Goal: Information Seeking & Learning: Check status

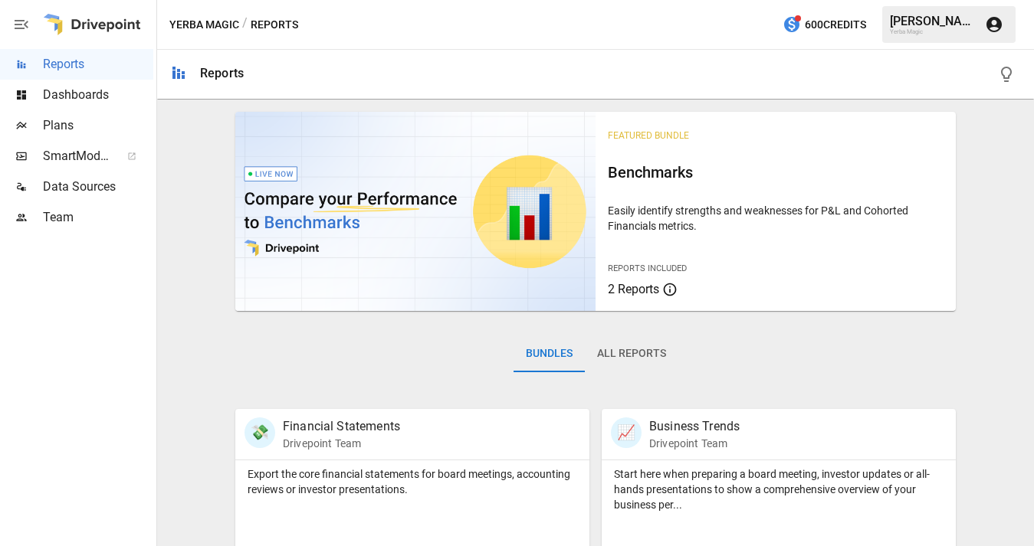
click at [91, 97] on span "Dashboards" at bounding box center [98, 95] width 110 height 18
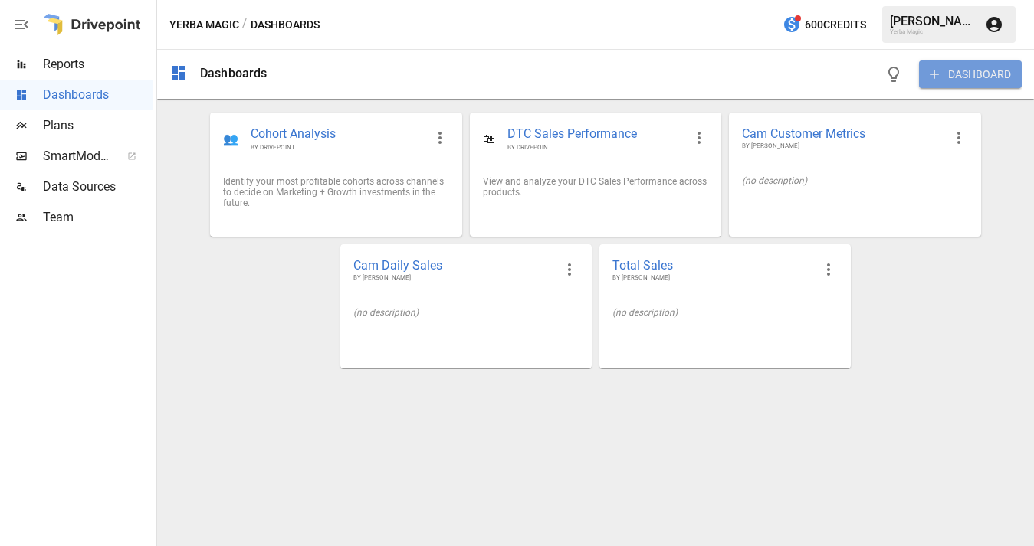
click at [824, 80] on button "DASHBOARD" at bounding box center [970, 75] width 103 height 28
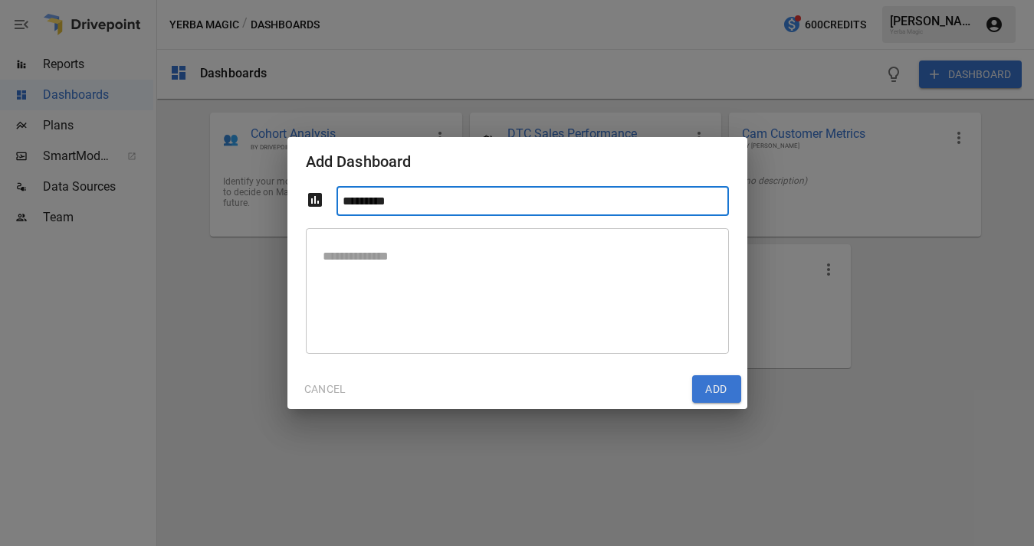
type input "*********"
click at [714, 389] on button "Add" at bounding box center [716, 389] width 49 height 28
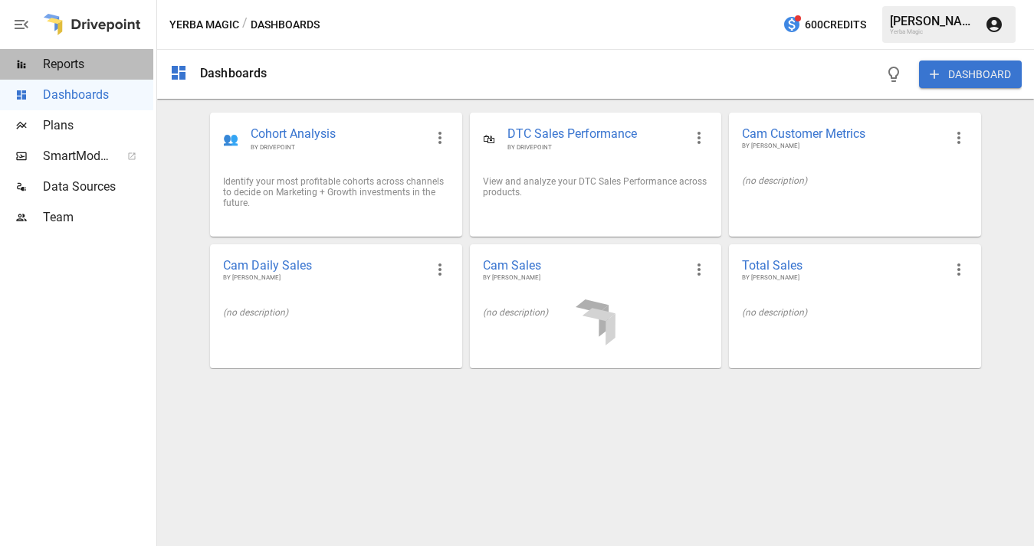
click at [97, 66] on span "Reports" at bounding box center [98, 64] width 110 height 18
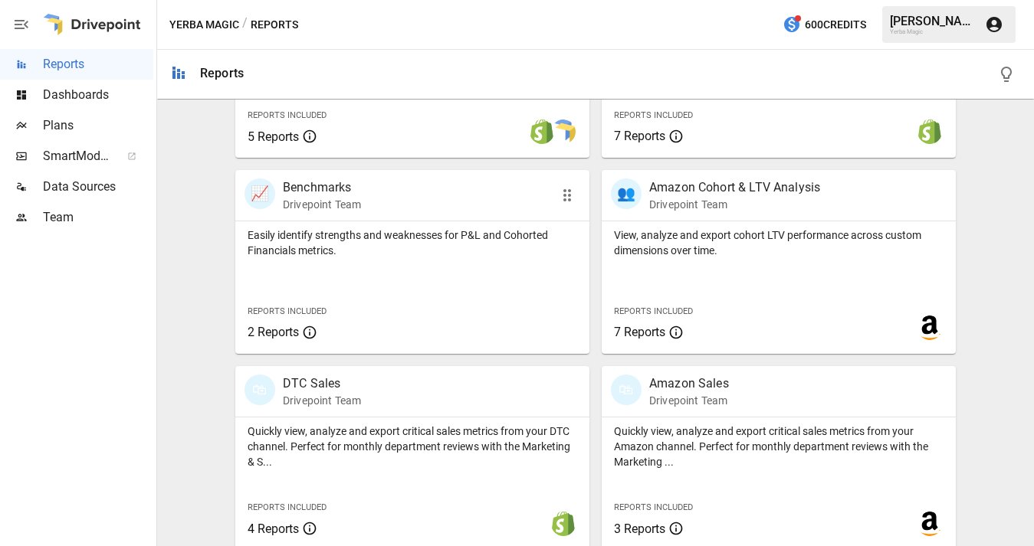
scroll to position [641, 0]
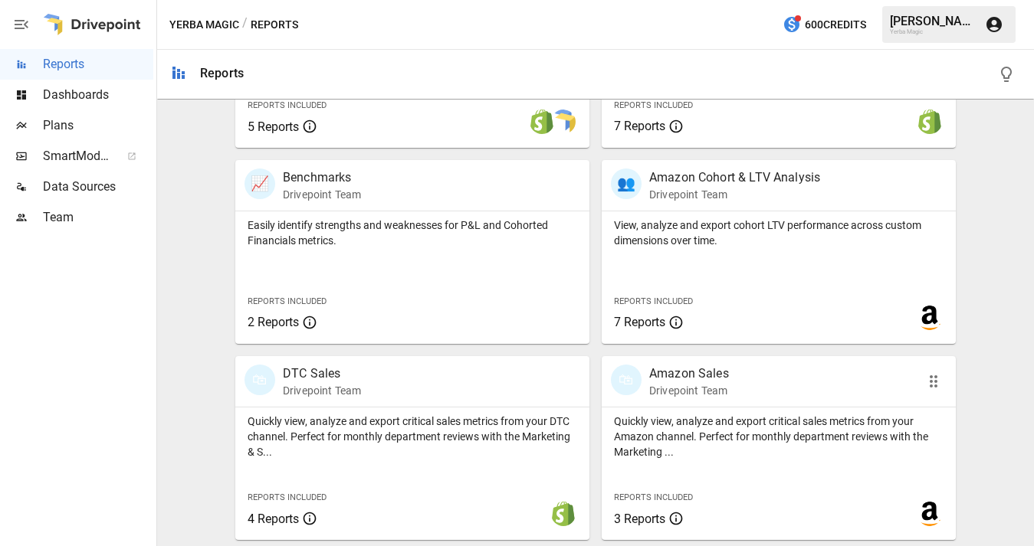
click at [697, 382] on p "Amazon Sales" at bounding box center [689, 374] width 80 height 18
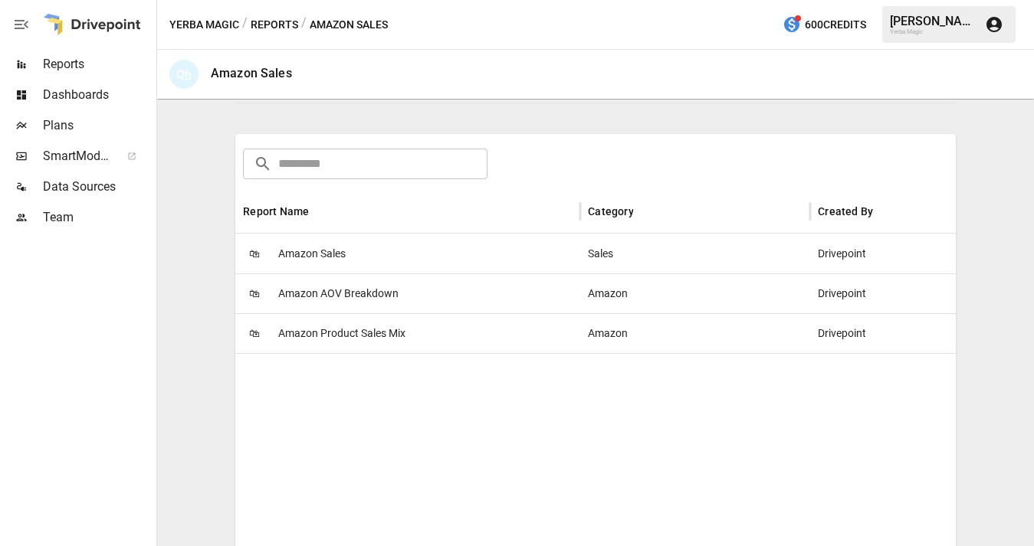
scroll to position [267, 0]
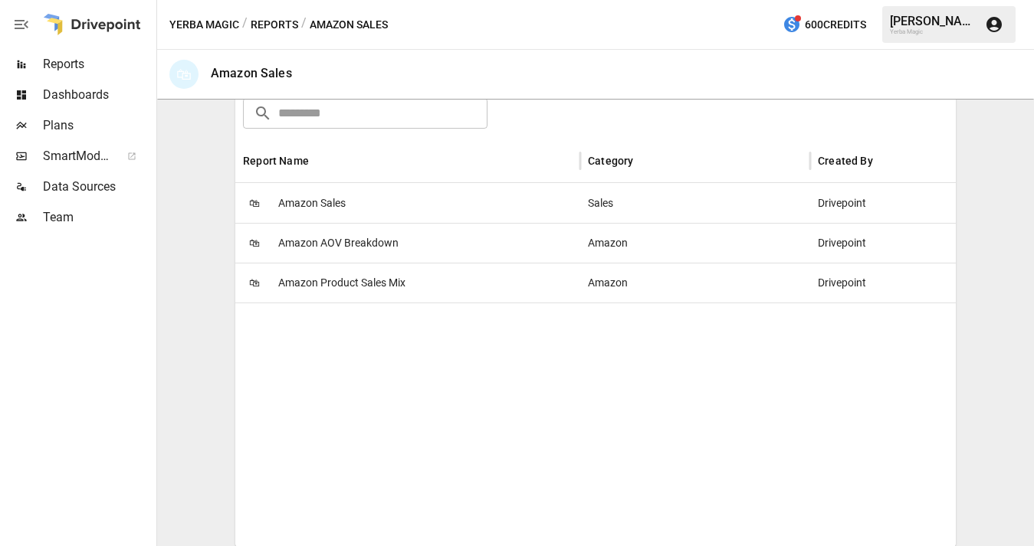
click at [346, 200] on div "🛍 Amazon Sales" at bounding box center [407, 203] width 345 height 40
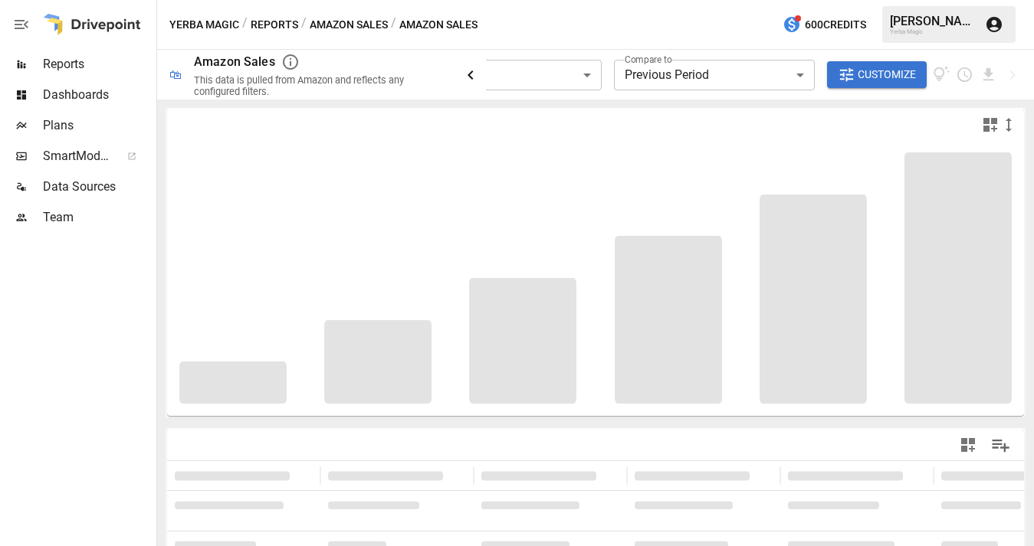
click at [471, 76] on icon "button" at bounding box center [469, 74] width 5 height 9
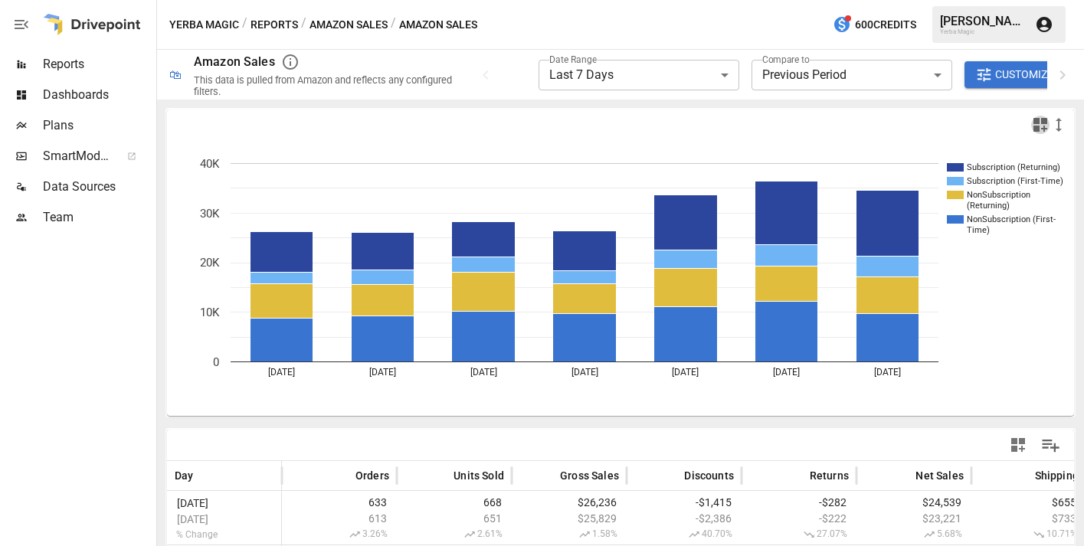
click at [824, 128] on icon "button" at bounding box center [1041, 125] width 14 height 14
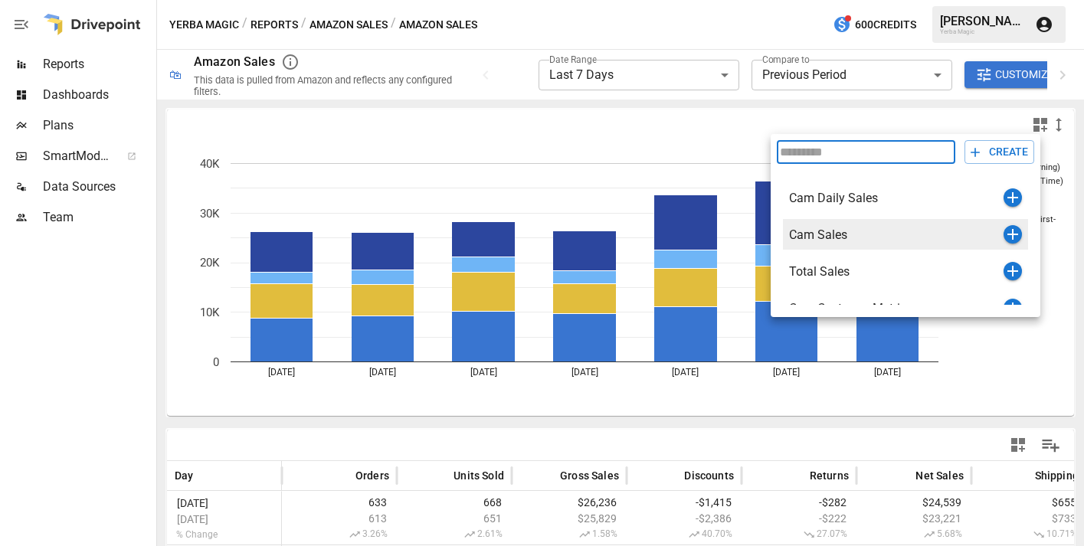
scroll to position [18, 0]
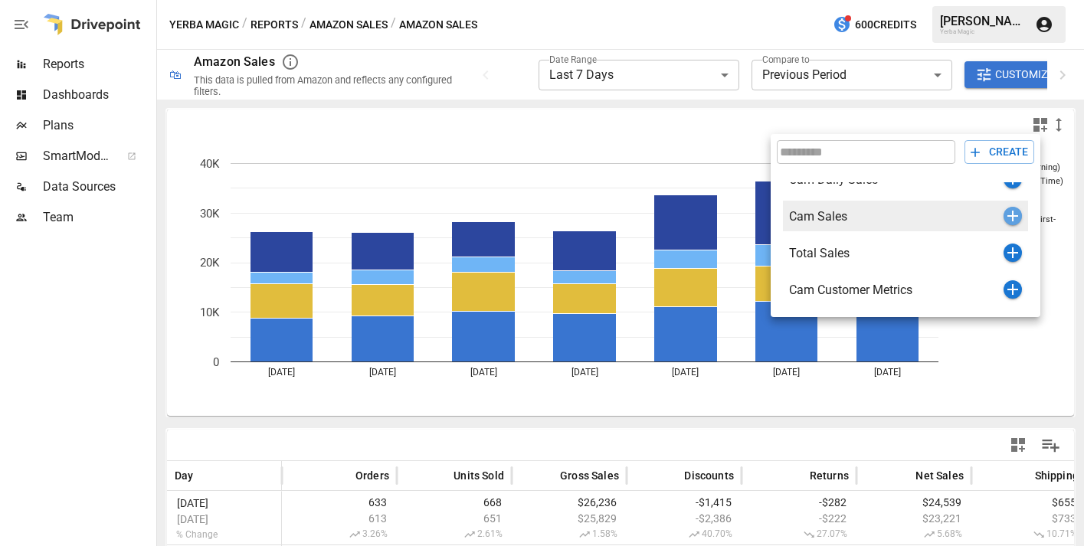
click at [824, 215] on icon "button" at bounding box center [1013, 216] width 11 height 11
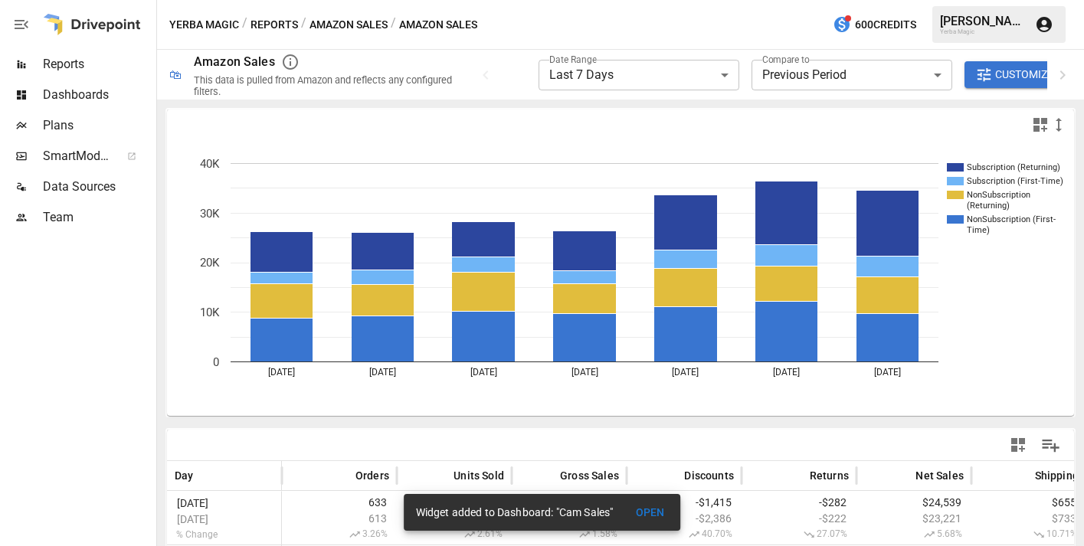
click at [102, 95] on span "Dashboards" at bounding box center [98, 95] width 110 height 18
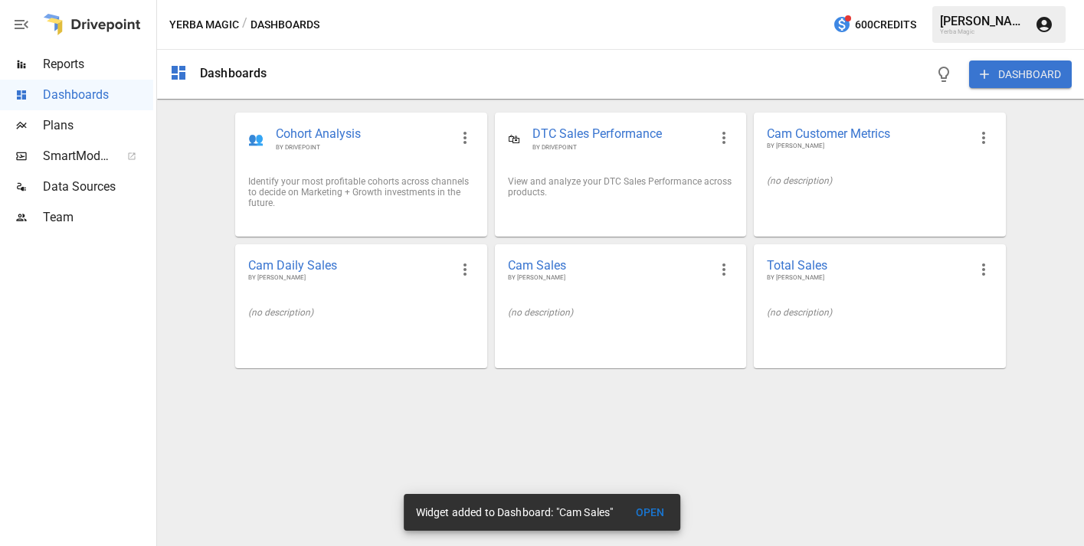
click at [88, 64] on span "Reports" at bounding box center [98, 64] width 110 height 18
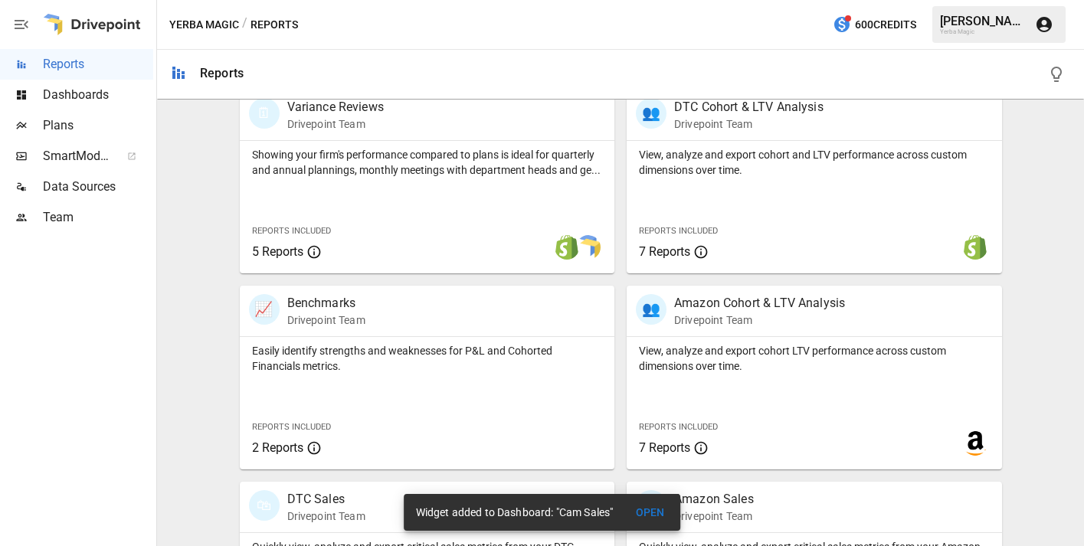
scroll to position [641, 0]
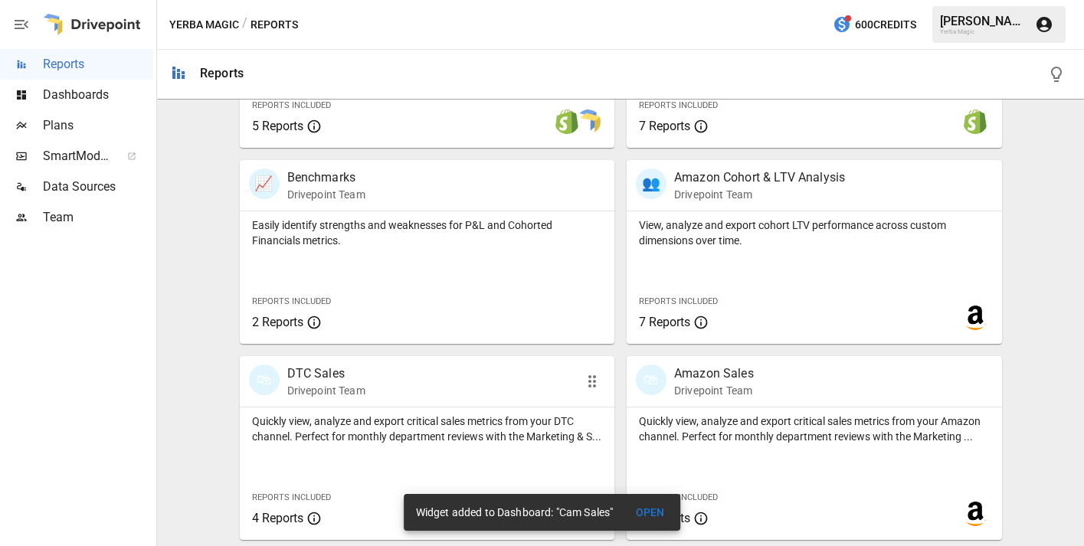
click at [414, 395] on div "🛍 DTC Sales Drivepoint Team" at bounding box center [397, 382] width 297 height 34
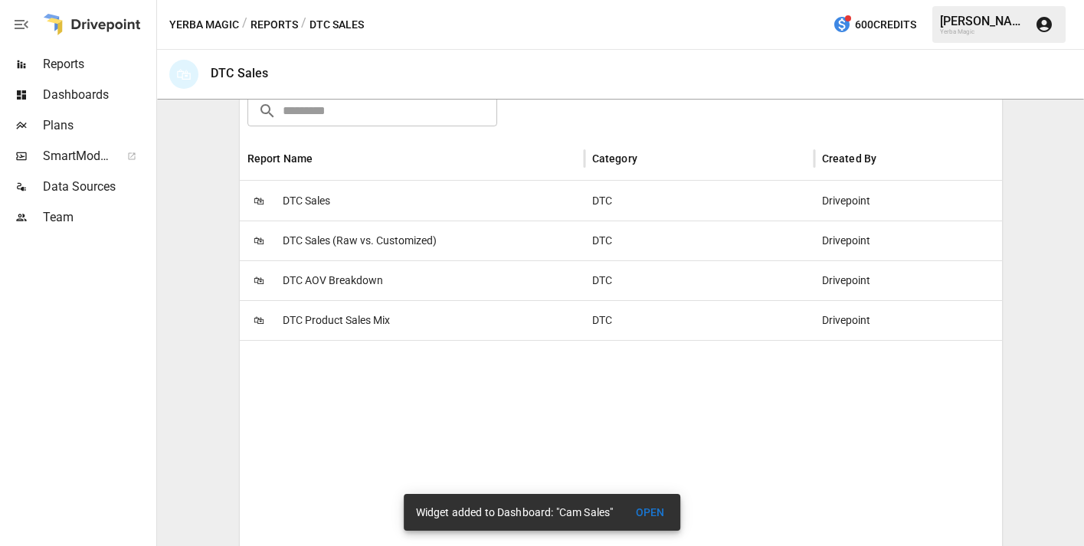
scroll to position [313, 0]
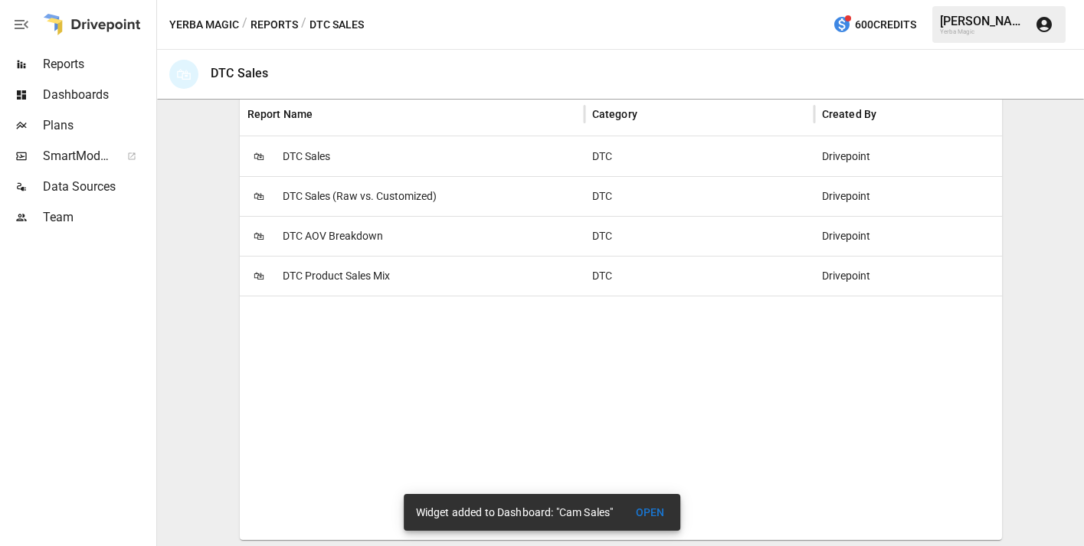
click at [411, 173] on div "🛍 DTC Sales" at bounding box center [412, 156] width 345 height 40
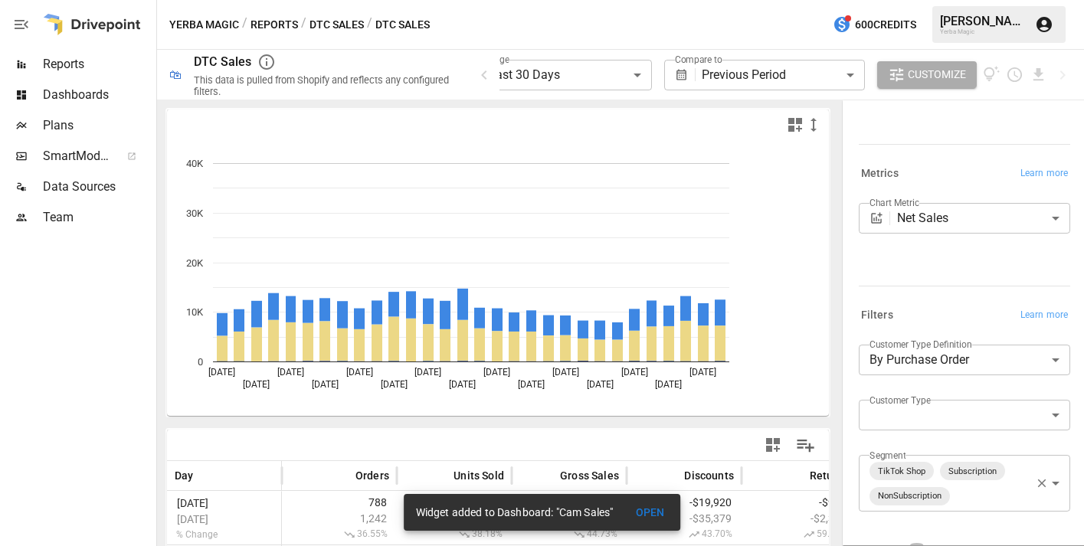
scroll to position [196, 0]
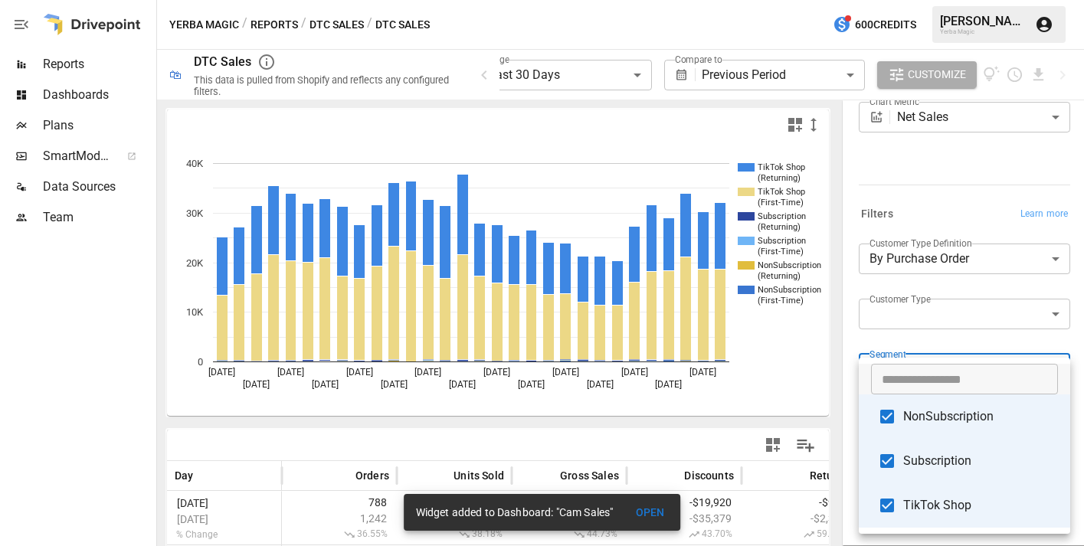
click at [824, 0] on body "**********" at bounding box center [542, 0] width 1084 height 0
click at [824, 339] on div at bounding box center [542, 273] width 1084 height 546
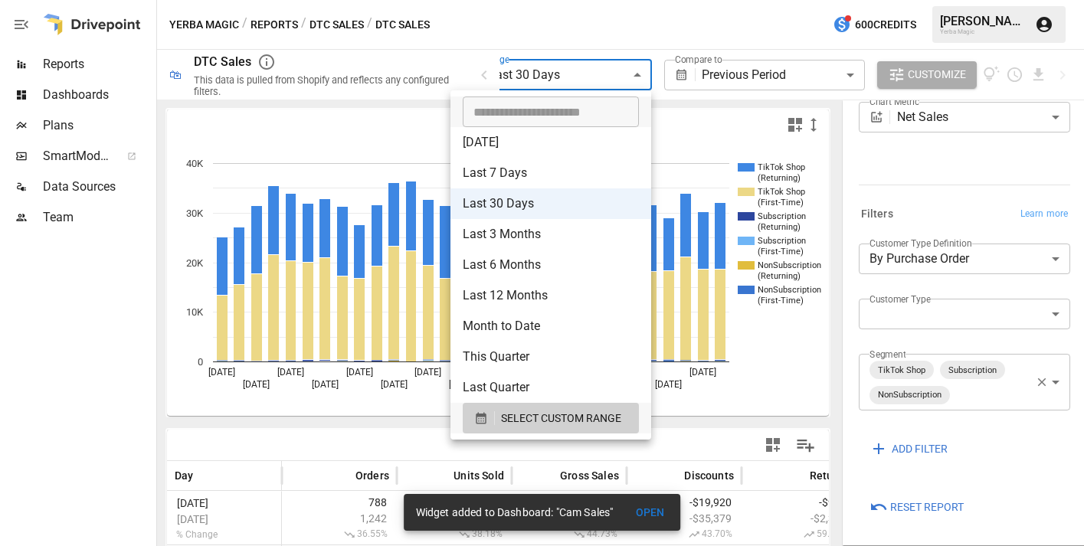
click at [603, 0] on body "**********" at bounding box center [542, 0] width 1084 height 0
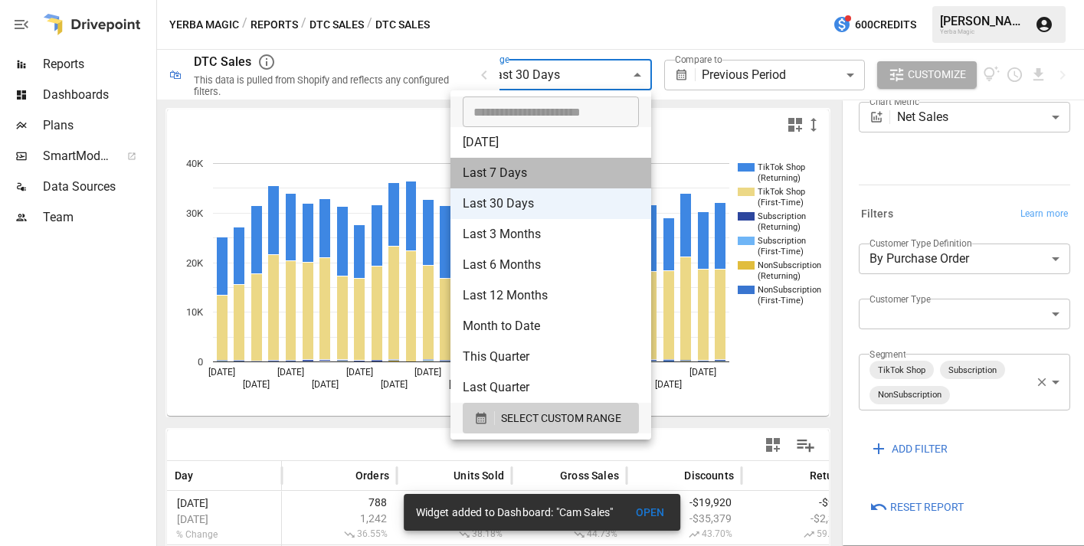
click at [551, 176] on li "Last 7 Days" at bounding box center [551, 173] width 201 height 31
type input "**********"
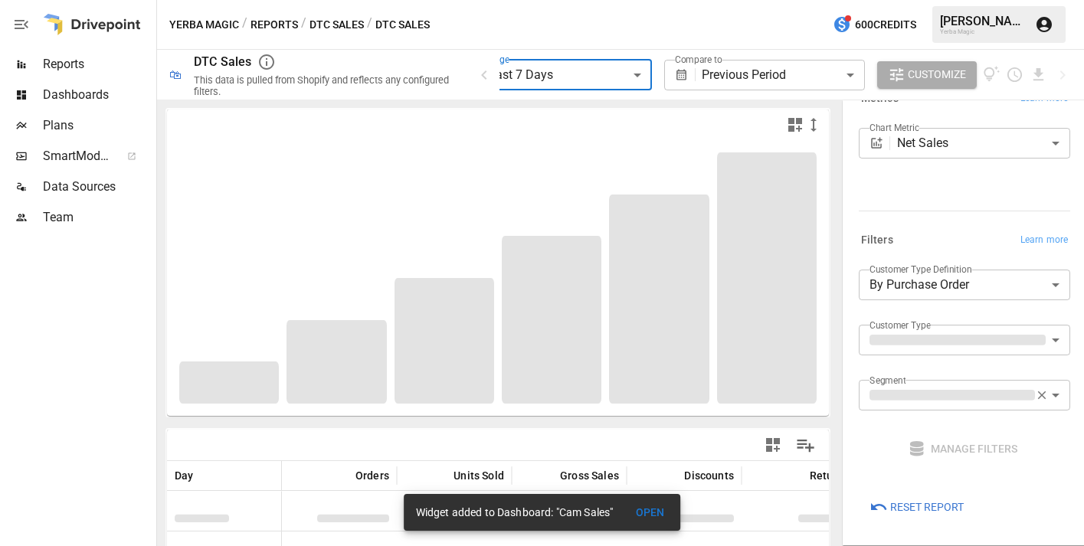
click at [796, 128] on icon "button" at bounding box center [795, 125] width 14 height 14
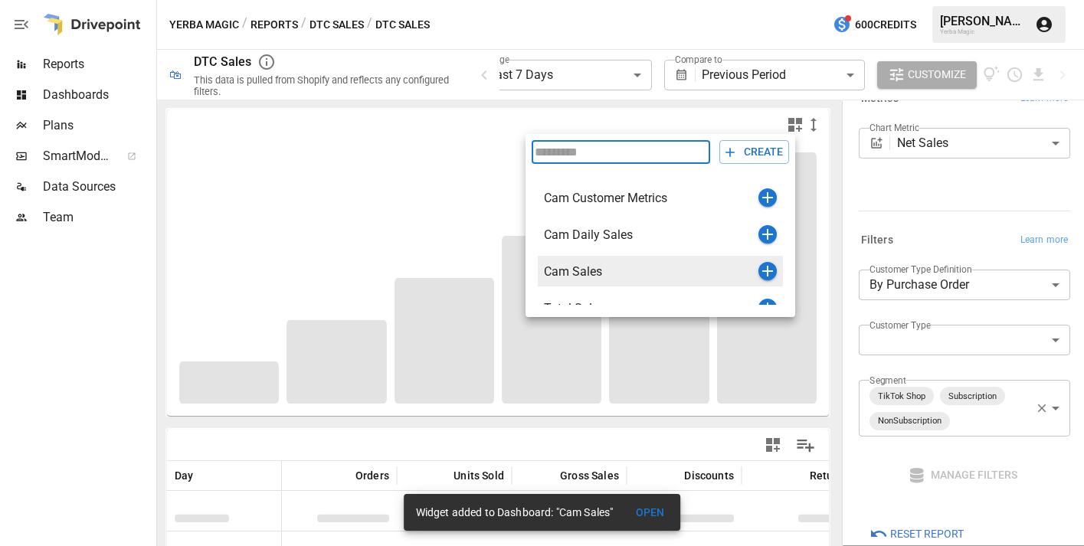
scroll to position [196, 0]
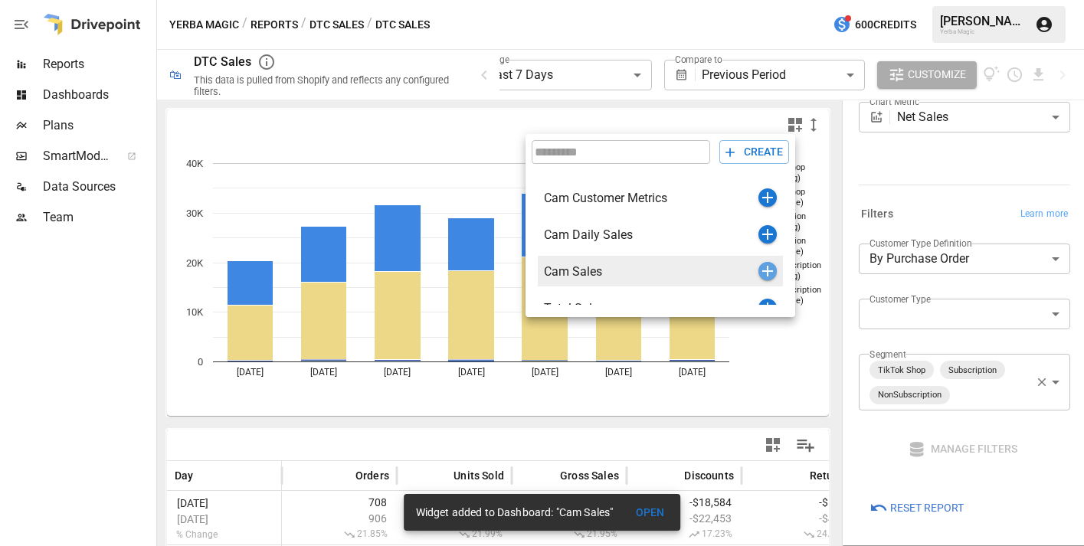
click at [765, 274] on icon "button" at bounding box center [768, 271] width 18 height 18
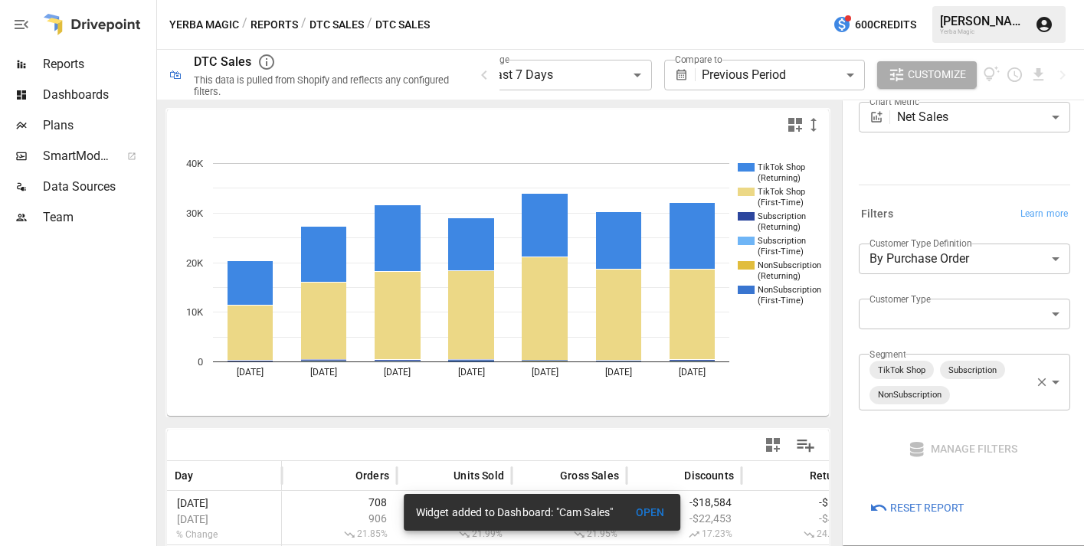
click at [103, 97] on span "Dashboards" at bounding box center [98, 95] width 110 height 18
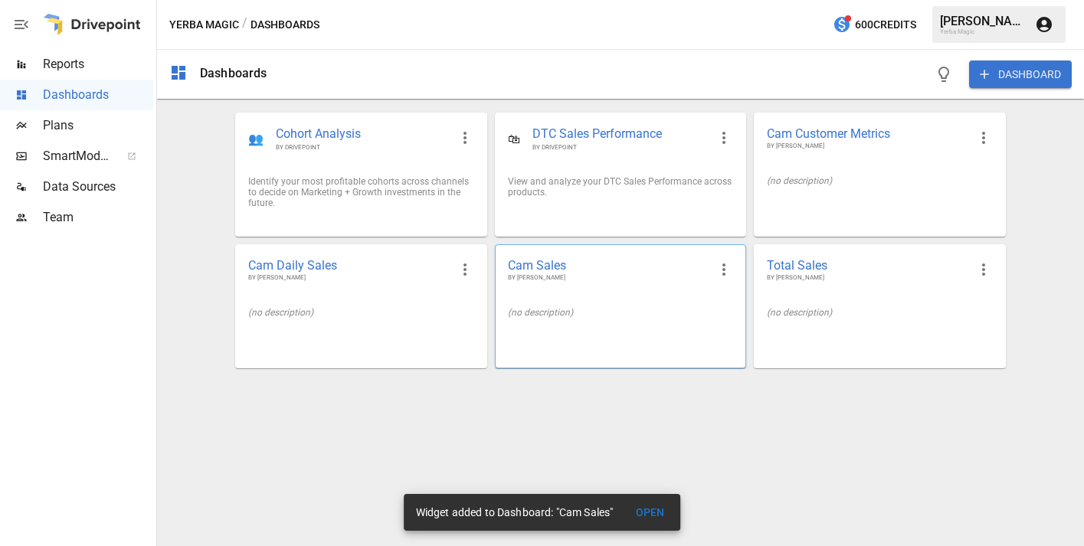
click at [643, 263] on span "Cam Sales" at bounding box center [608, 265] width 201 height 16
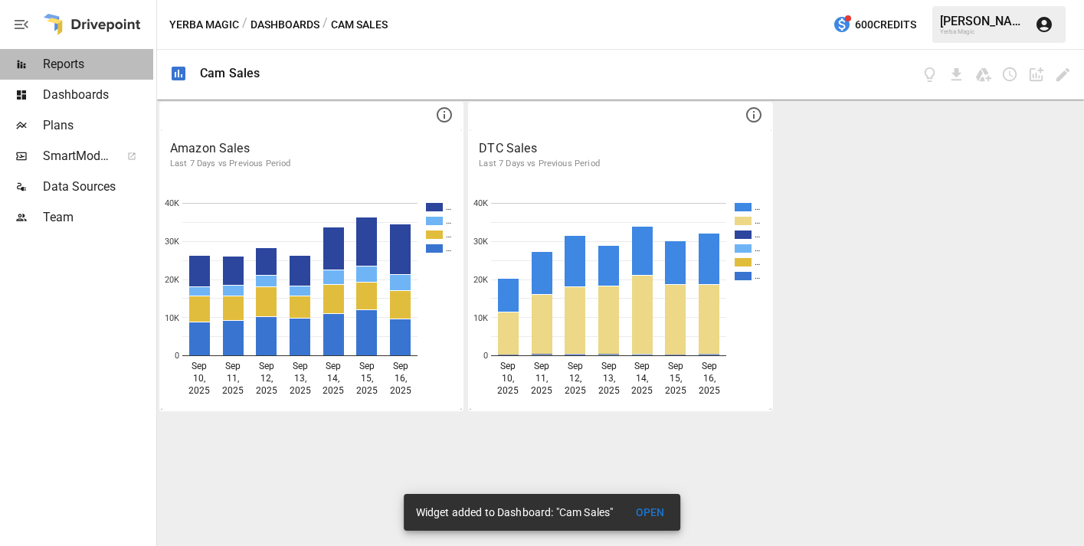
click at [96, 71] on span "Reports" at bounding box center [98, 64] width 110 height 18
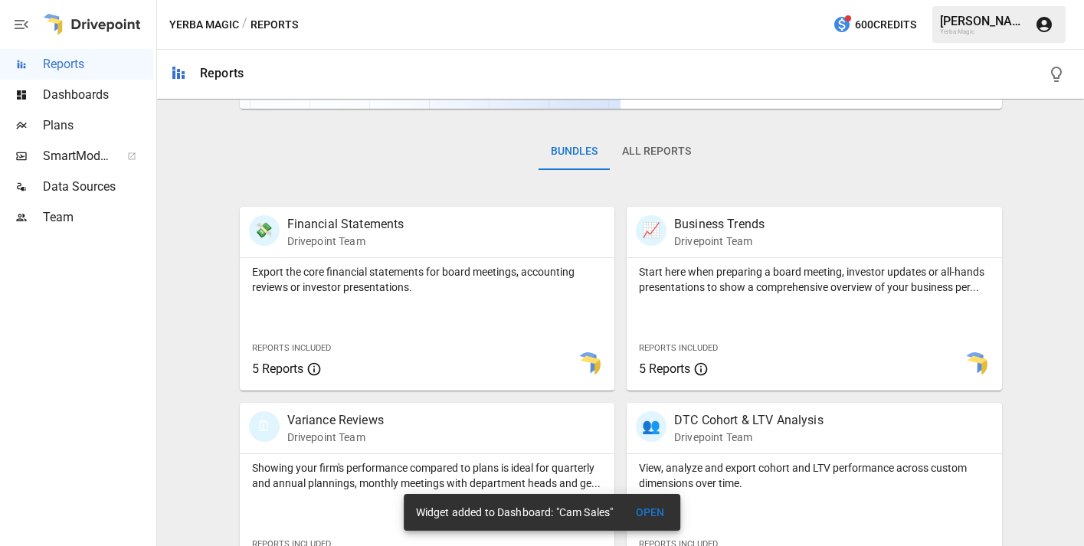
scroll to position [212, 0]
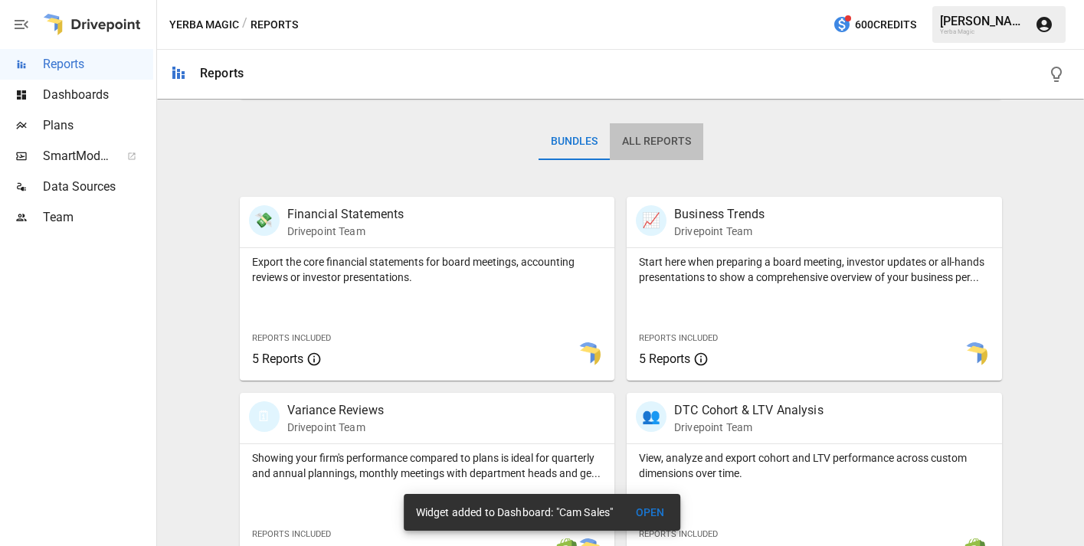
click at [666, 143] on button "All Reports" at bounding box center [656, 141] width 93 height 37
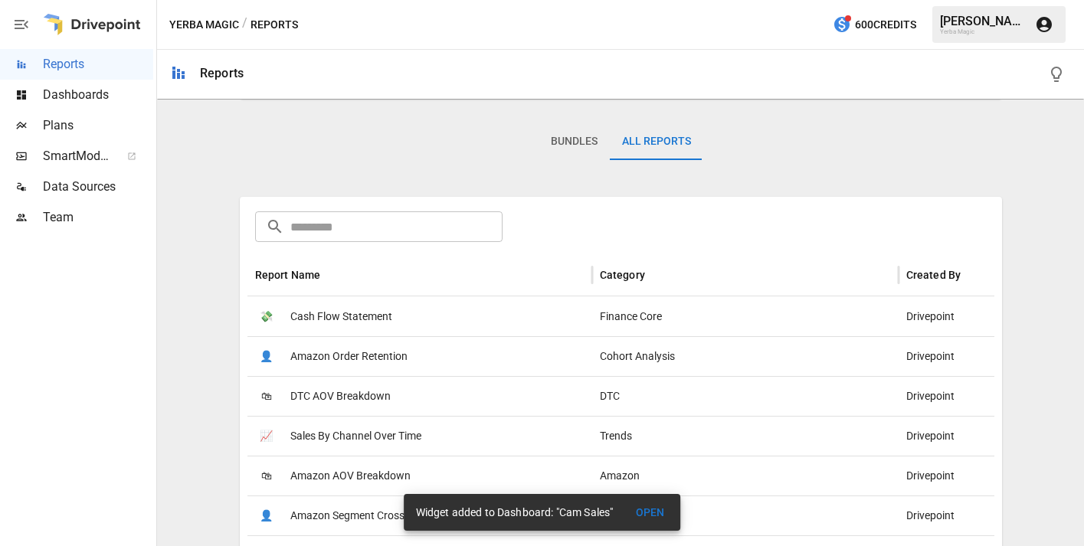
scroll to position [391, 0]
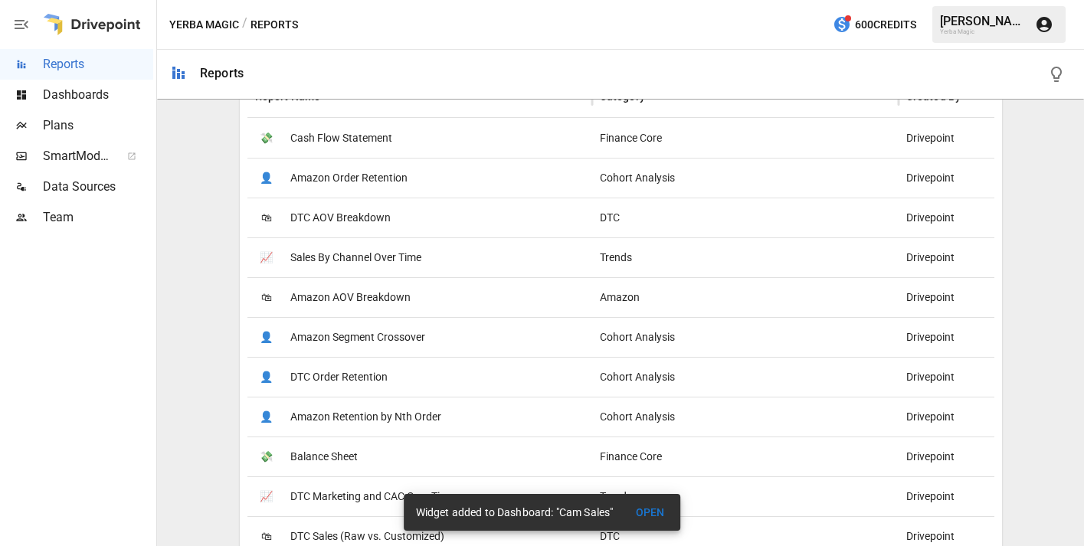
click at [457, 257] on div "📈 Sales By Channel Over Time" at bounding box center [419, 258] width 345 height 40
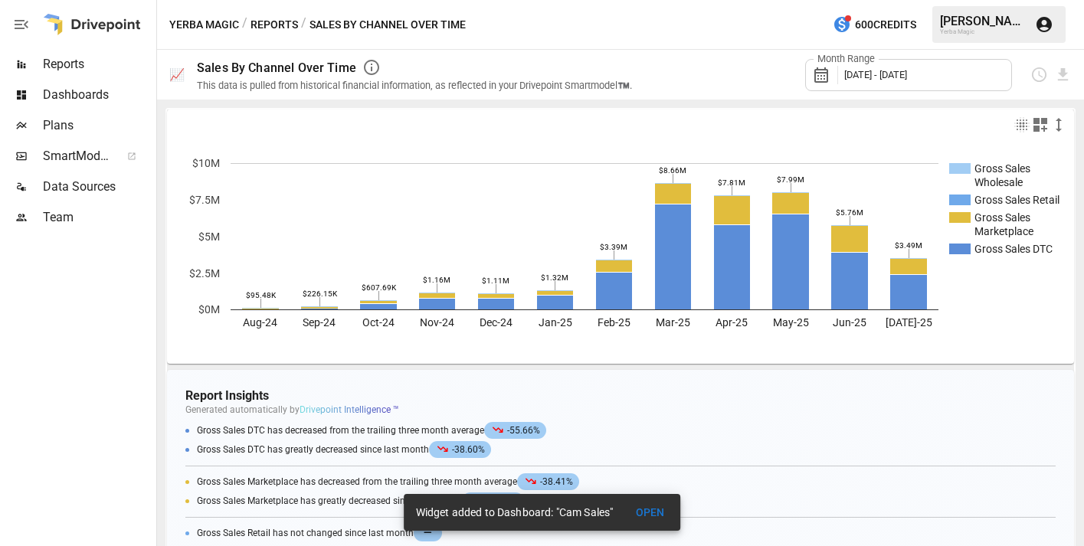
click at [81, 60] on span "Reports" at bounding box center [98, 64] width 110 height 18
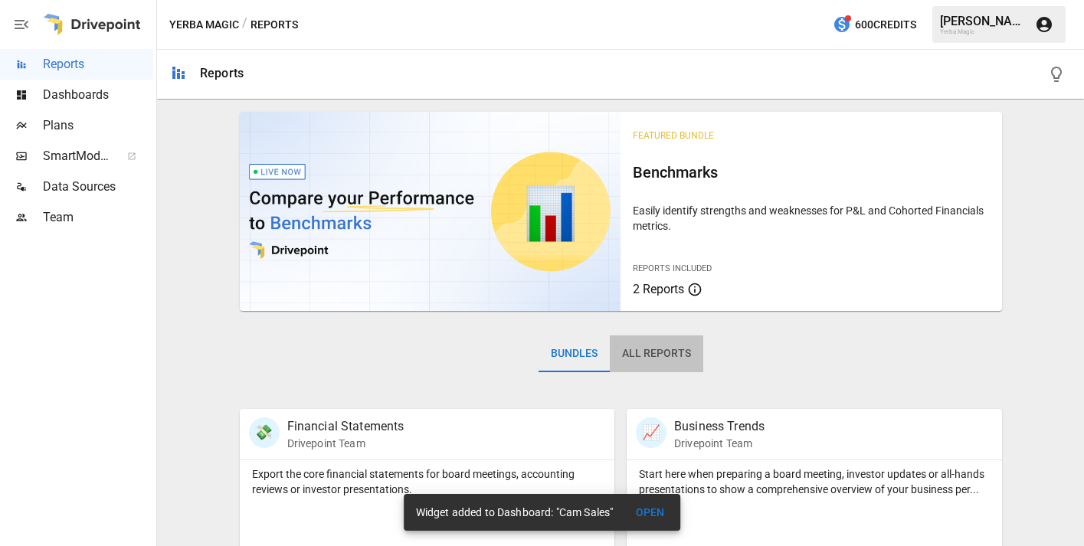
click at [676, 354] on button "All Reports" at bounding box center [656, 354] width 93 height 37
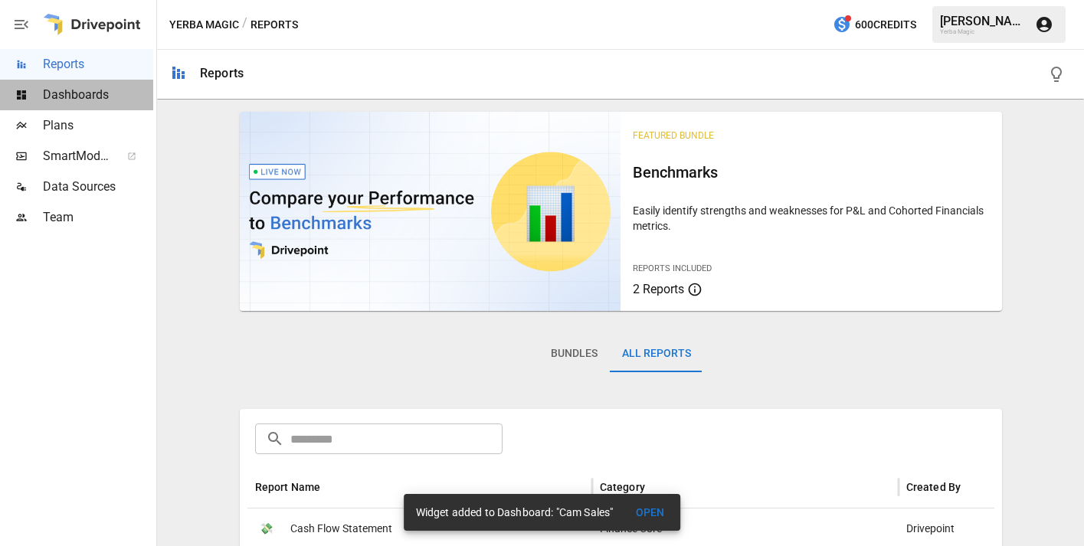
click at [77, 94] on span "Dashboards" at bounding box center [98, 95] width 110 height 18
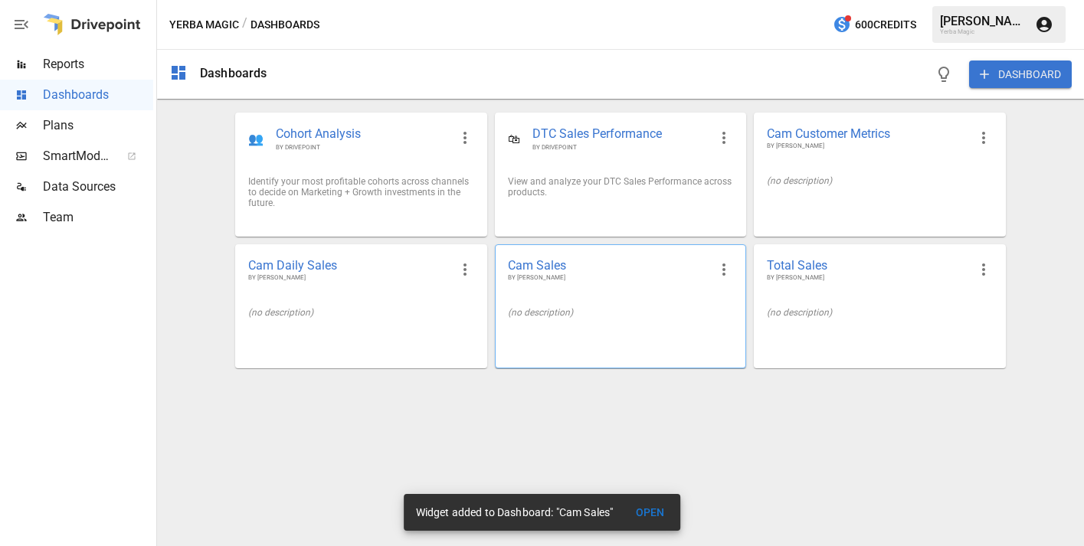
click at [621, 265] on span "Cam Sales" at bounding box center [608, 265] width 201 height 16
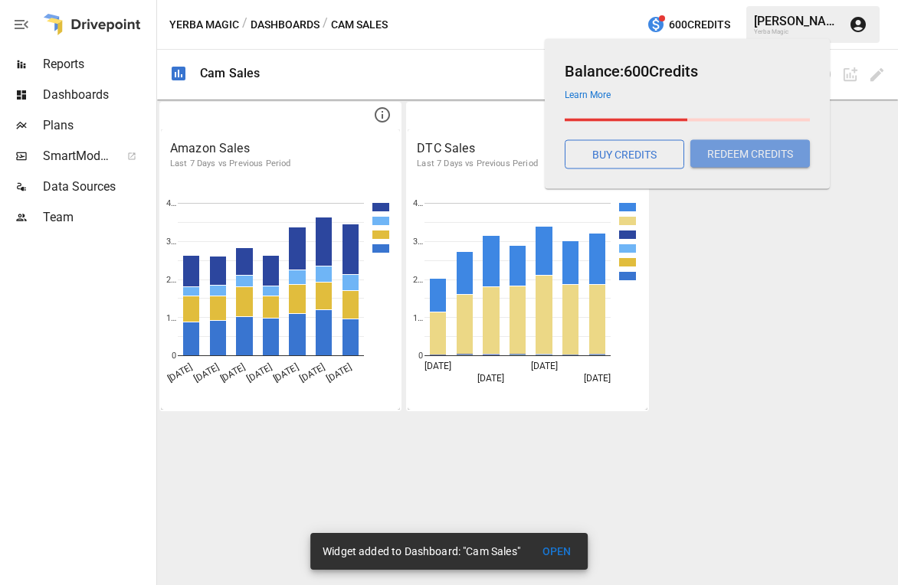
click at [718, 153] on button "REDEEM CREDITS" at bounding box center [750, 154] width 120 height 28
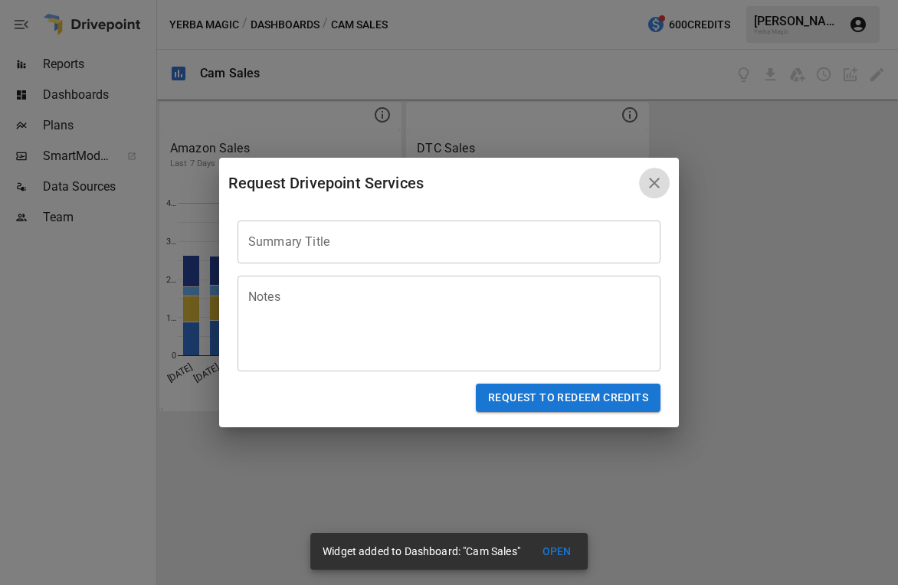
click at [663, 186] on icon "button" at bounding box center [654, 183] width 18 height 18
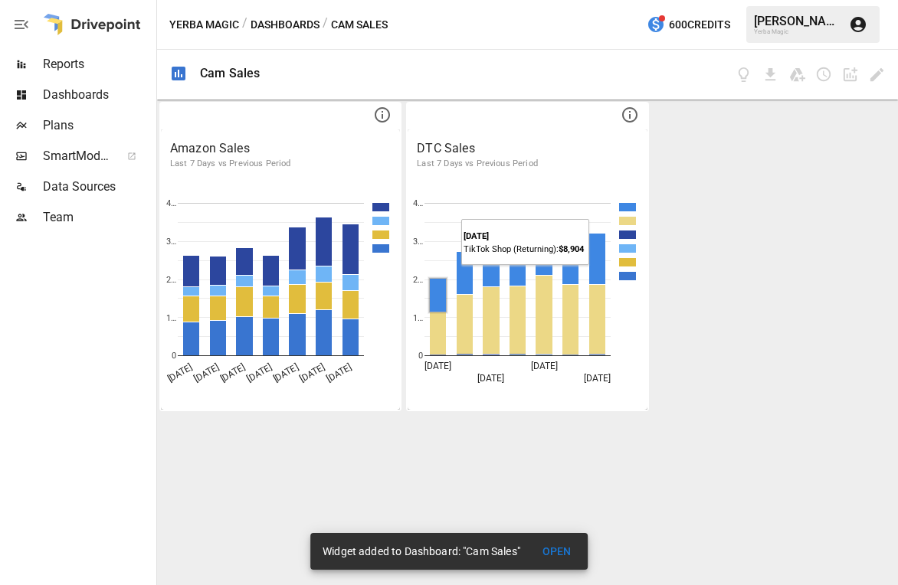
click at [99, 90] on span "Dashboards" at bounding box center [98, 95] width 110 height 18
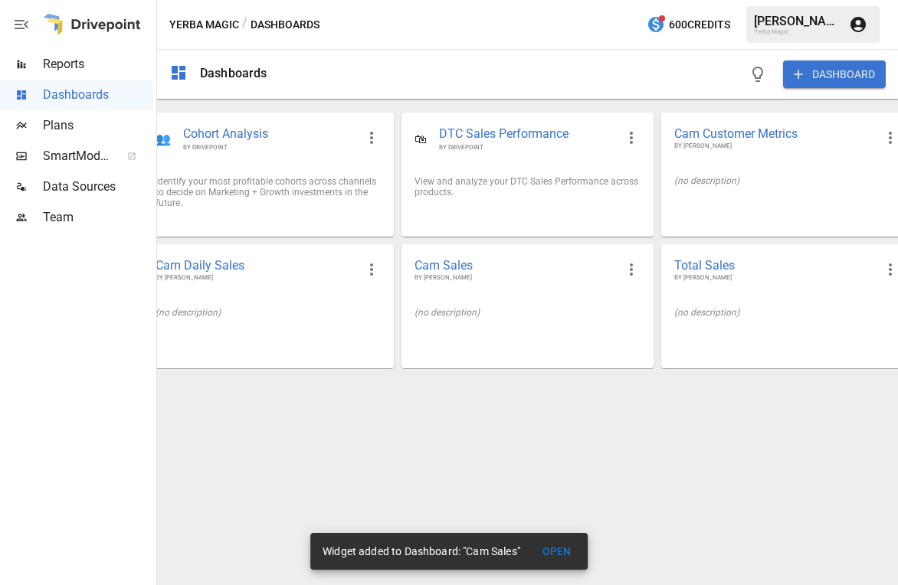
click at [60, 52] on div "Reports" at bounding box center [76, 64] width 153 height 31
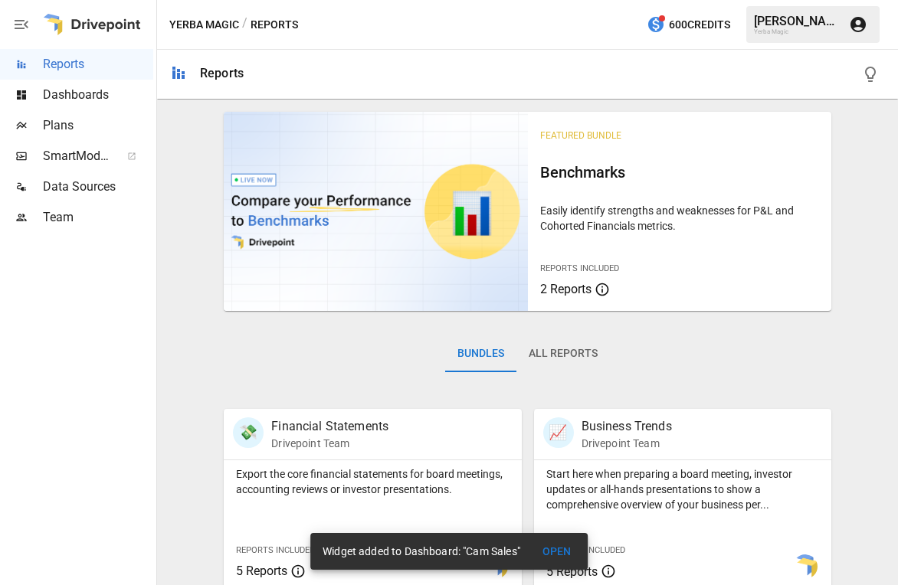
click at [581, 353] on button "All Reports" at bounding box center [562, 354] width 93 height 37
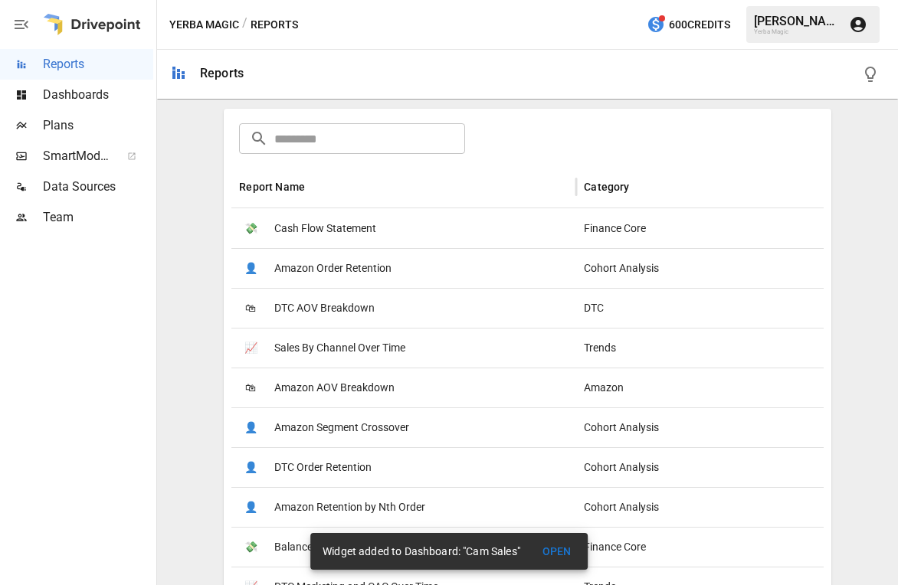
scroll to position [325, 0]
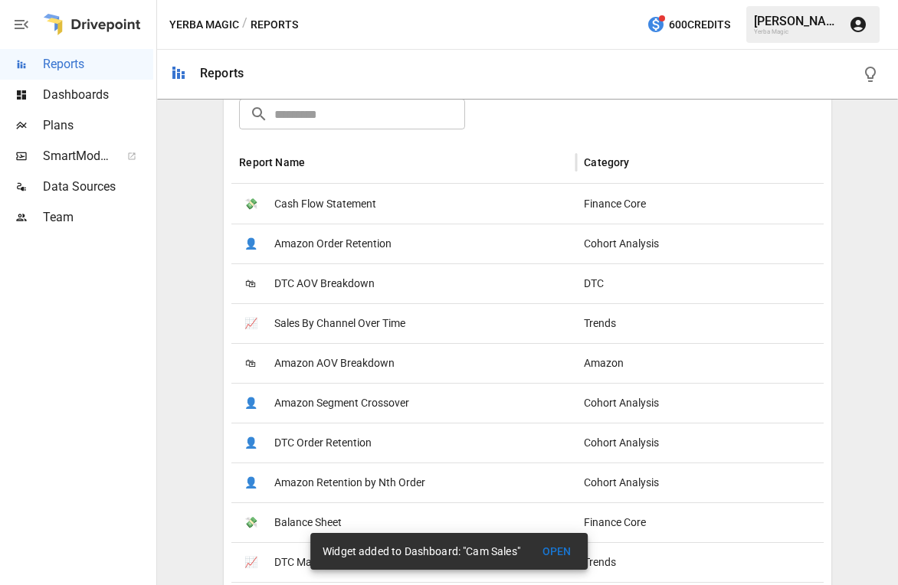
click at [390, 326] on span "Sales By Channel Over Time" at bounding box center [339, 323] width 131 height 39
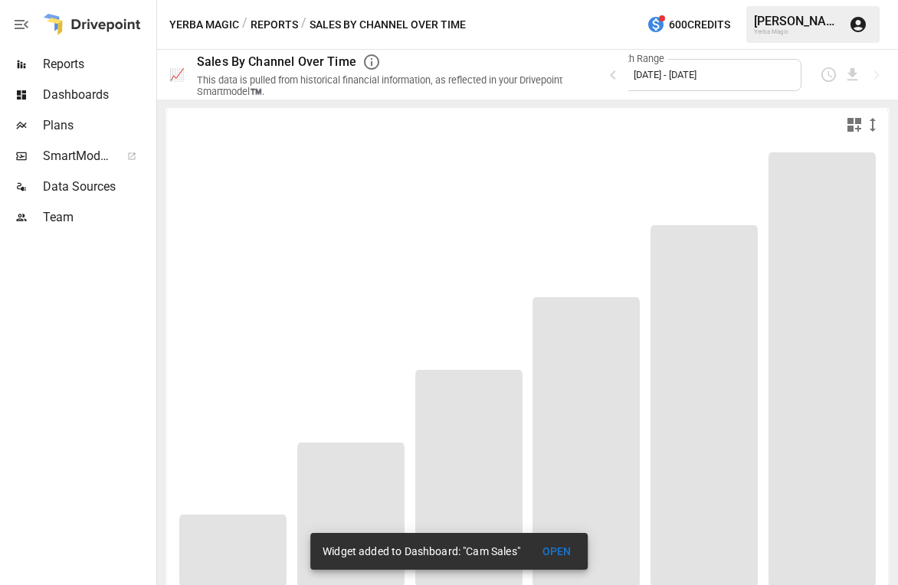
click at [364, 58] on icon "button" at bounding box center [371, 62] width 18 height 18
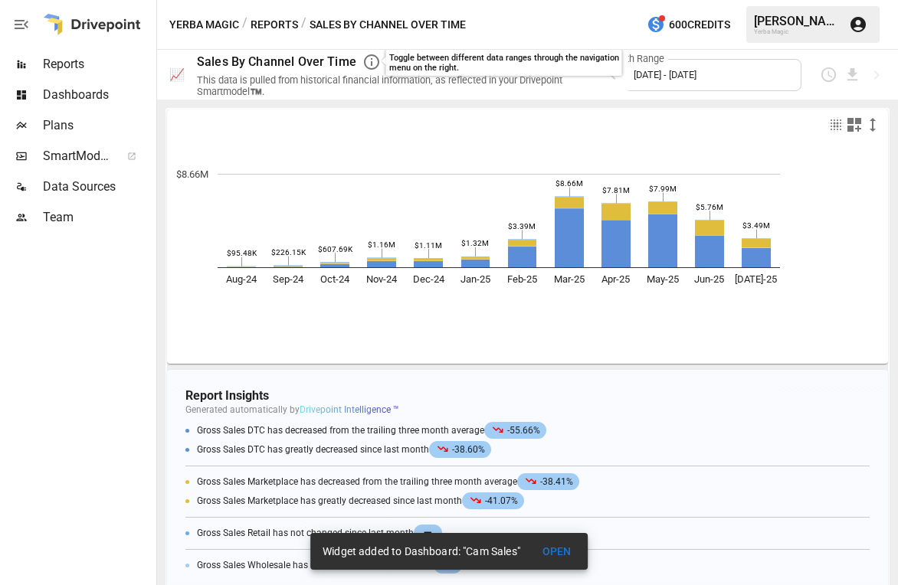
click at [698, 80] on div "Month Range [DATE] - [DATE]" at bounding box center [698, 75] width 207 height 32
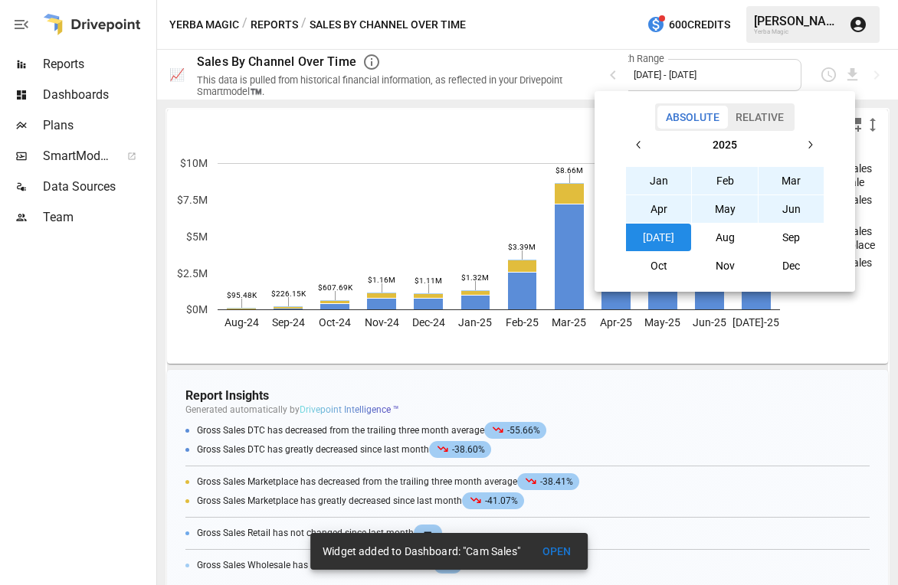
click at [765, 124] on button "Relative" at bounding box center [759, 117] width 65 height 23
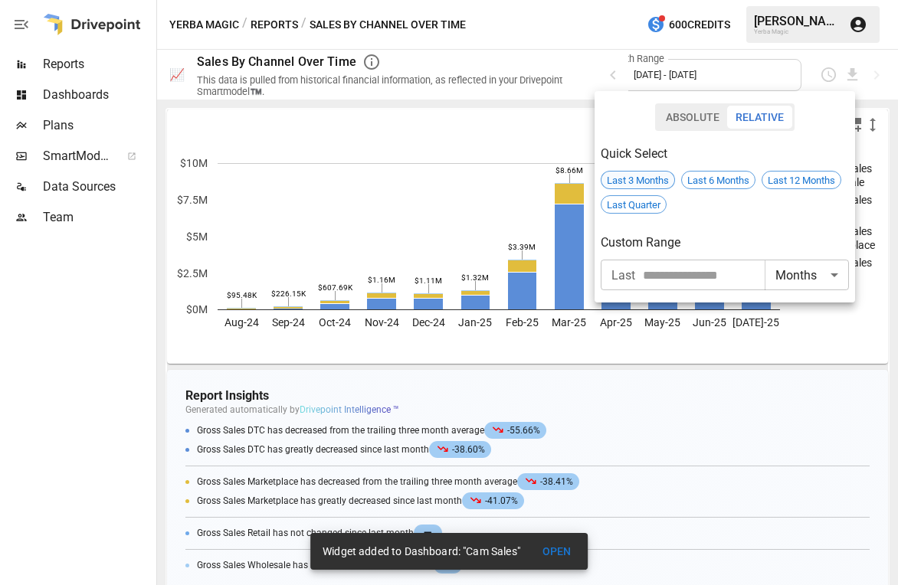
click at [660, 183] on span "Last 3 Months" at bounding box center [637, 180] width 73 height 11
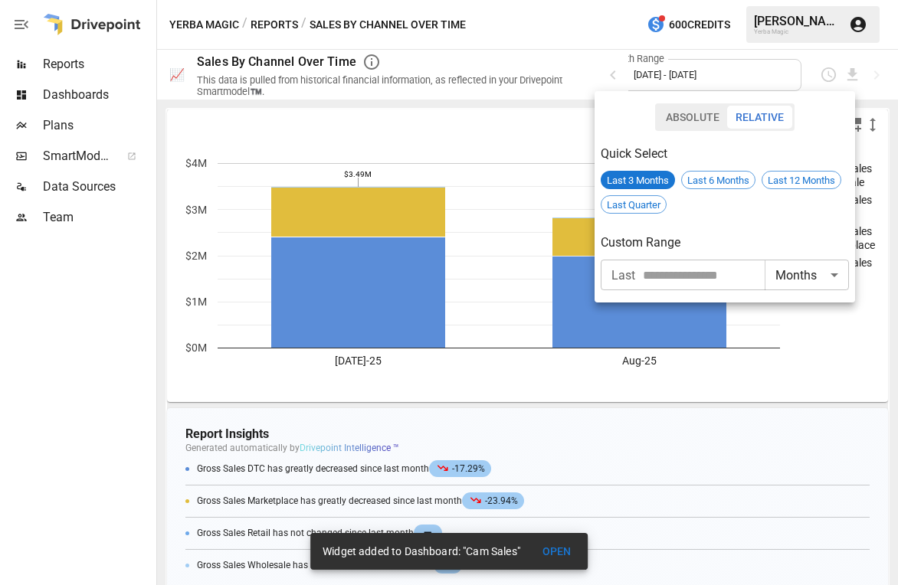
click at [542, 126] on div at bounding box center [449, 292] width 898 height 585
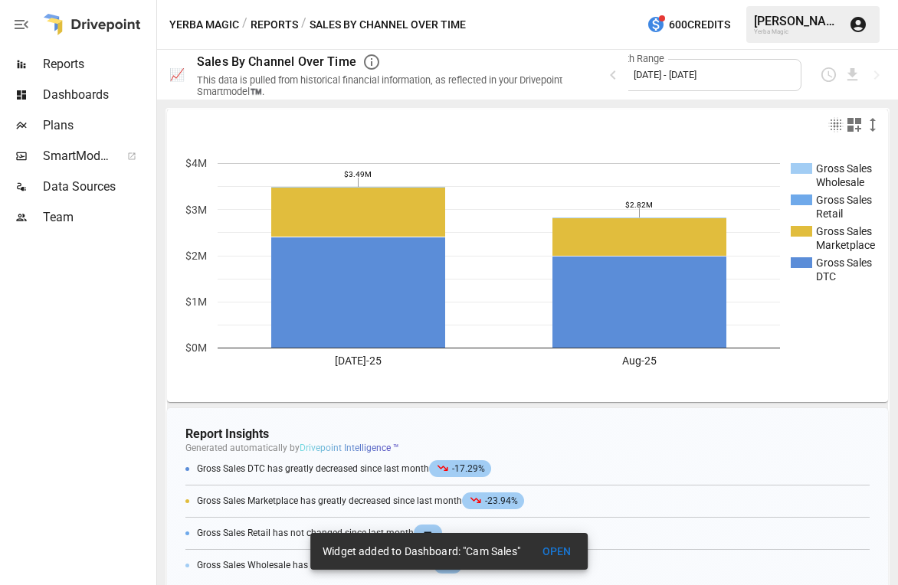
click at [97, 69] on span "Reports" at bounding box center [98, 64] width 110 height 18
